Goal: Navigation & Orientation: Find specific page/section

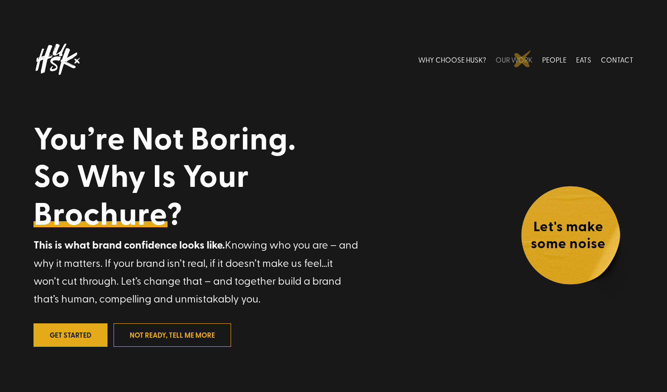
click at [522, 59] on link "OUR WORK" at bounding box center [513, 59] width 37 height 39
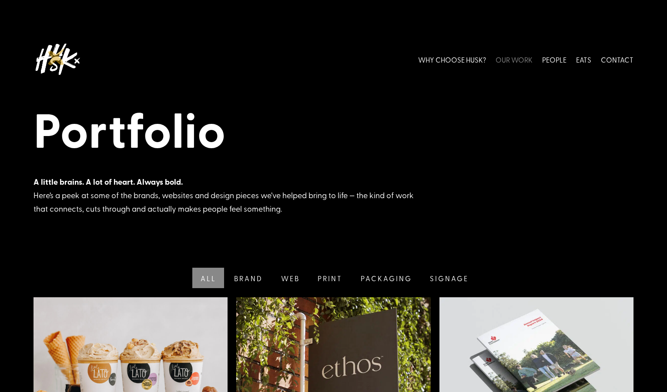
click at [57, 57] on img at bounding box center [57, 59] width 48 height 39
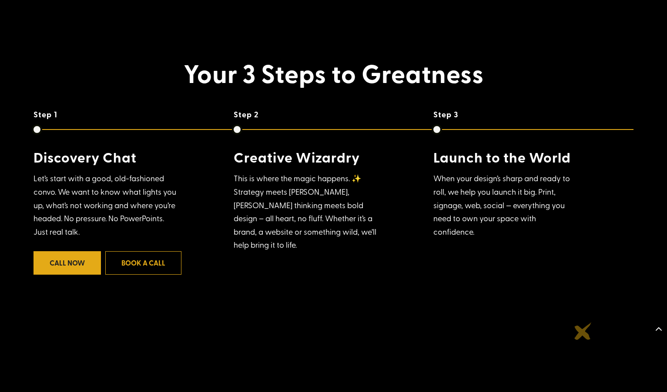
scroll to position [699, 0]
